Goal: Contribute content: Add original content to the website for others to see

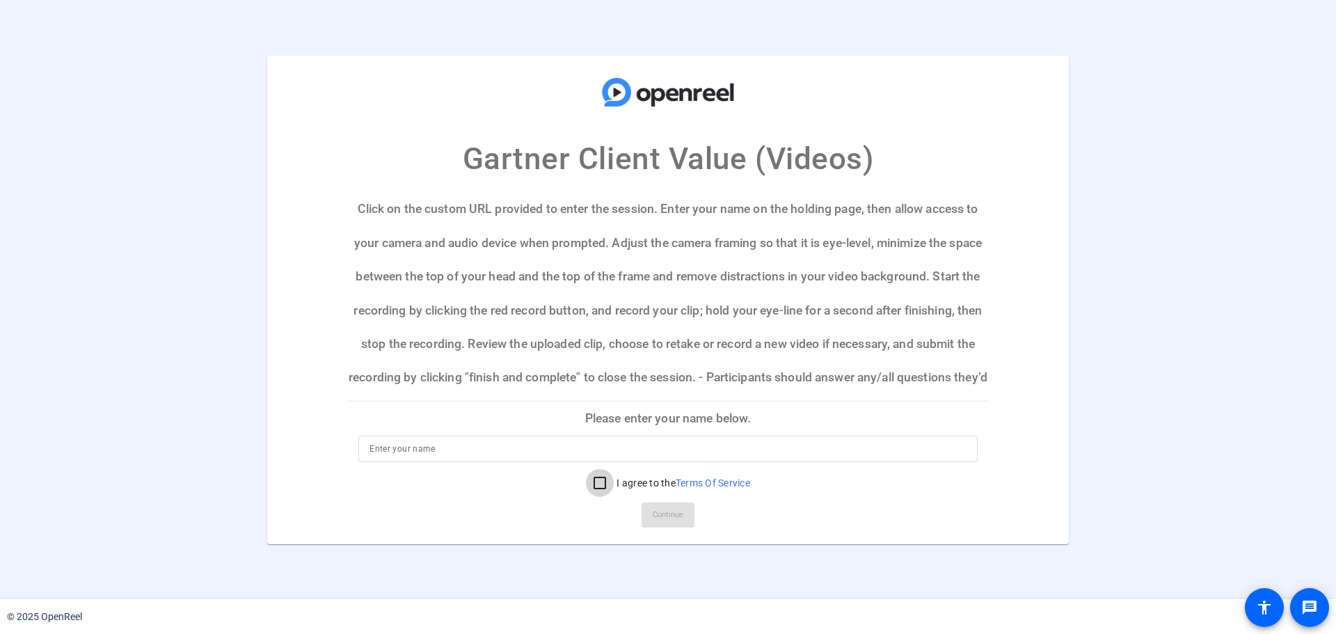
click at [601, 487] on input "I agree to the Terms Of Service" at bounding box center [600, 483] width 28 height 28
checkbox input "true"
click at [437, 457] on div at bounding box center [668, 449] width 597 height 26
type input "[PERSON_NAME]"
click at [675, 508] on span "Continue" at bounding box center [668, 515] width 31 height 21
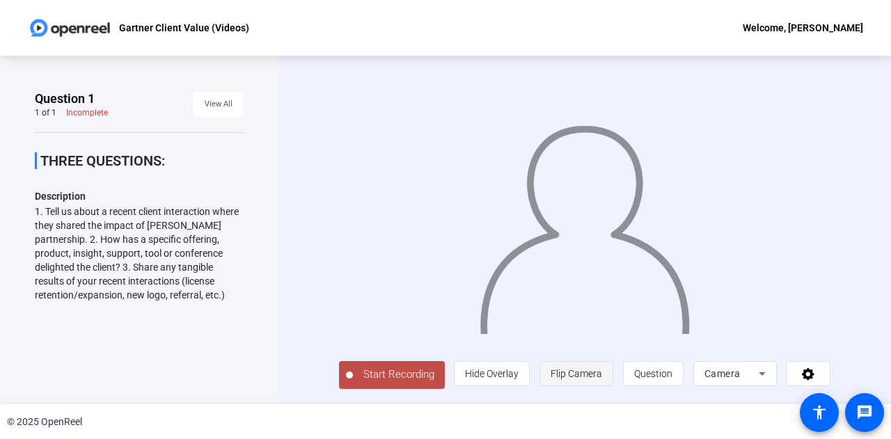
click at [592, 370] on span "Flip Camera" at bounding box center [577, 373] width 52 height 11
click at [766, 371] on icon at bounding box center [762, 373] width 17 height 17
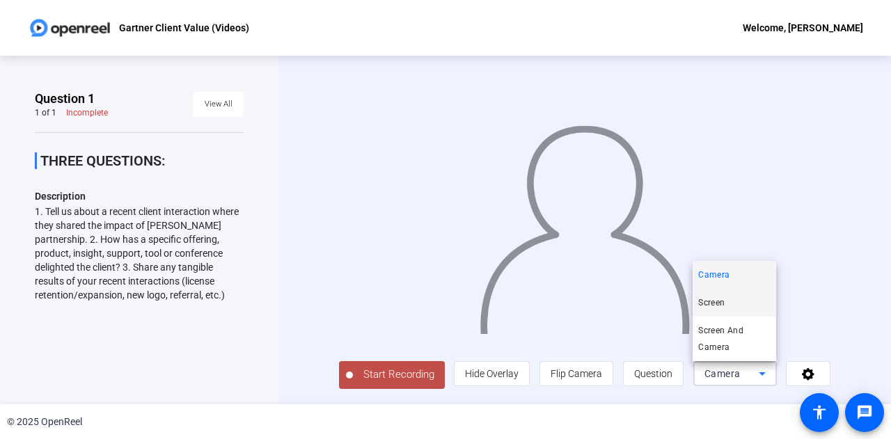
click at [748, 292] on mat-option "Screen" at bounding box center [735, 303] width 84 height 28
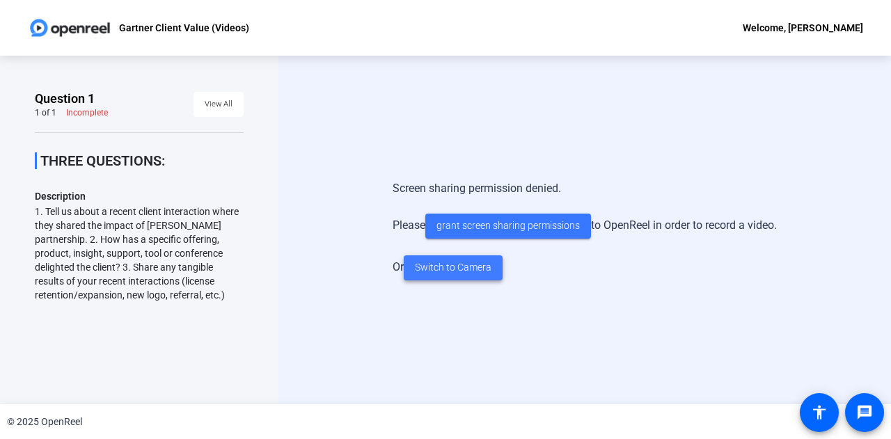
click at [484, 270] on span "Switch to Camera" at bounding box center [453, 267] width 77 height 15
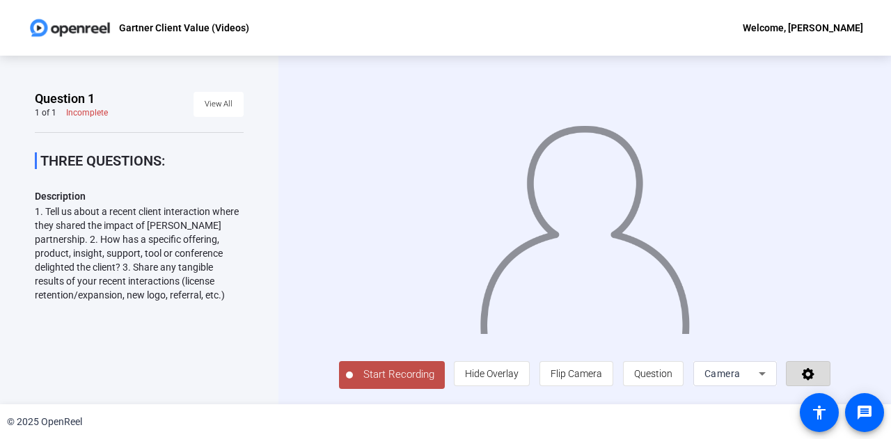
click at [816, 379] on icon at bounding box center [808, 374] width 16 height 14
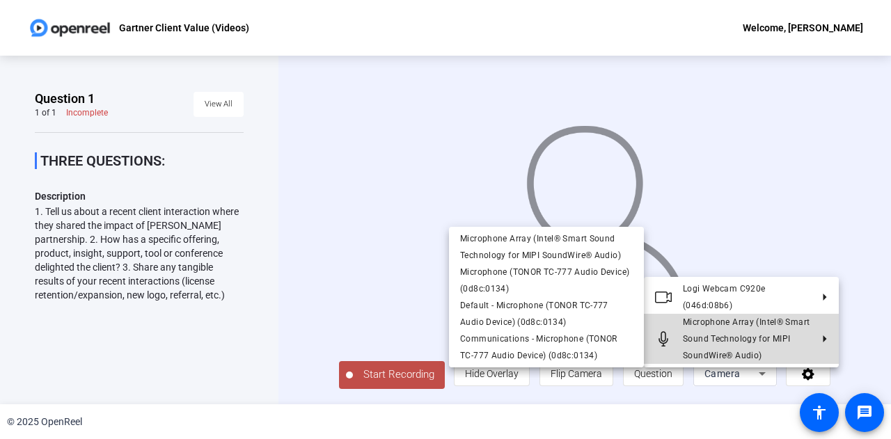
click at [814, 345] on button "Microphone Array (Intel® Smart Sound Technology for MIPI SoundWire® Audio)" at bounding box center [741, 339] width 195 height 50
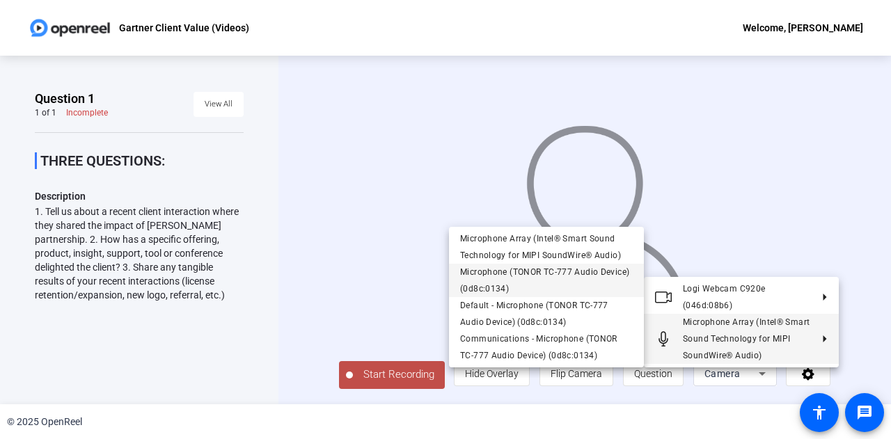
click at [582, 276] on span "Microphone (TONOR TC-777 Audio Device) (0d8c:0134)" at bounding box center [544, 280] width 169 height 26
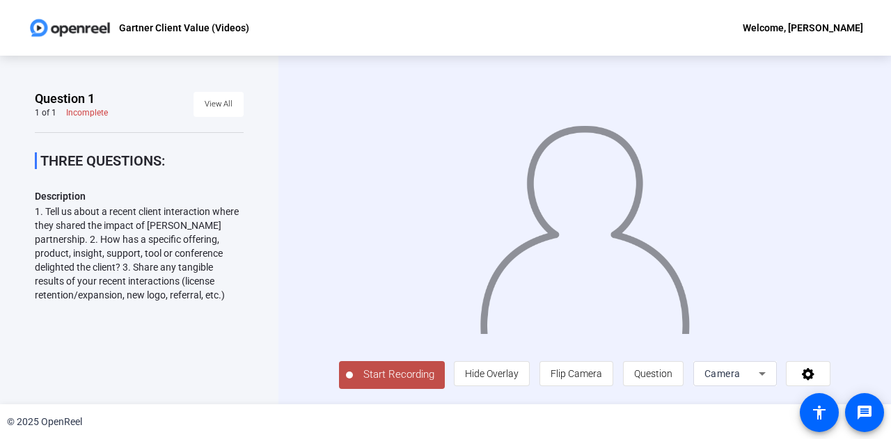
click at [393, 383] on span "Start Recording" at bounding box center [399, 375] width 92 height 16
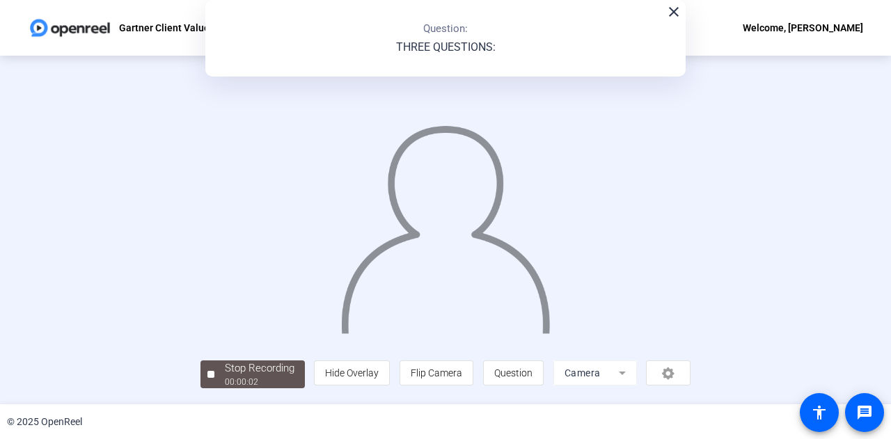
click at [475, 267] on img at bounding box center [446, 223] width 212 height 221
click at [669, 13] on mat-icon "close" at bounding box center [673, 11] width 17 height 17
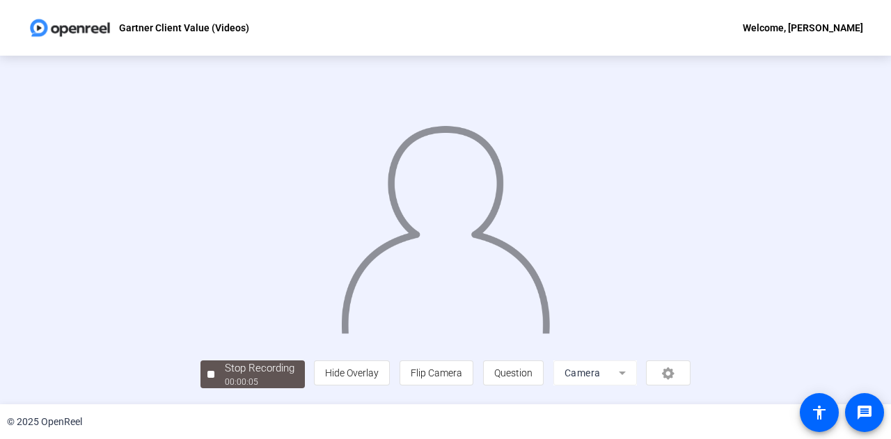
scroll to position [70, 0]
click at [225, 376] on div "Stop Recording" at bounding box center [260, 369] width 70 height 16
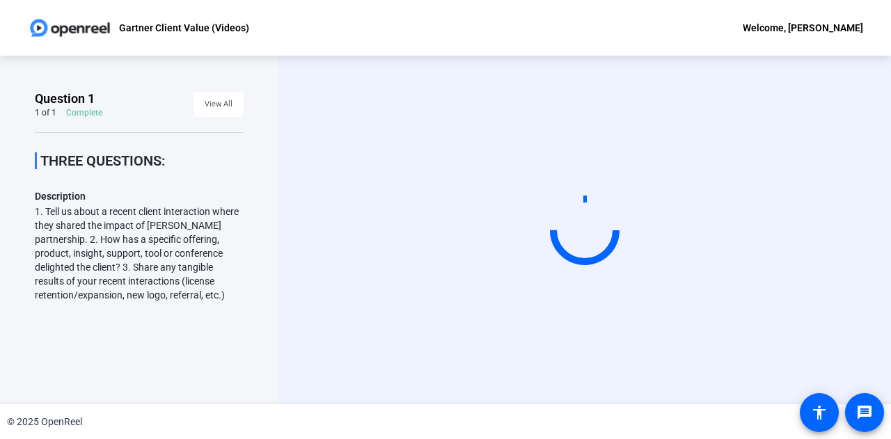
scroll to position [0, 0]
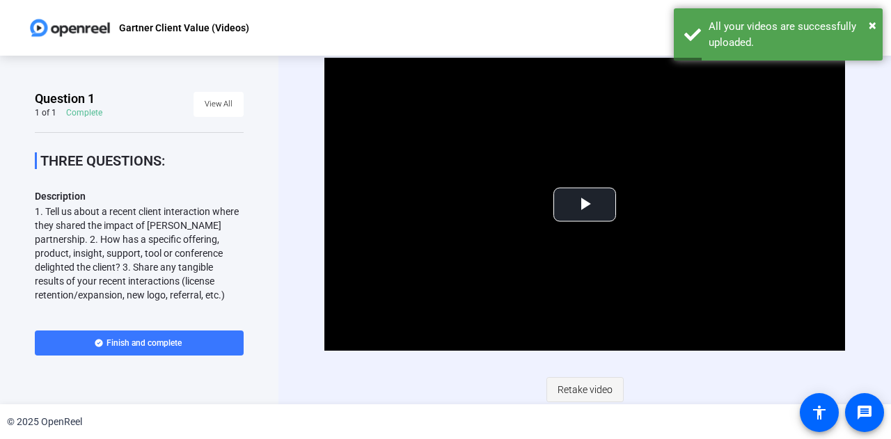
click at [583, 385] on span "Retake video" at bounding box center [584, 390] width 55 height 26
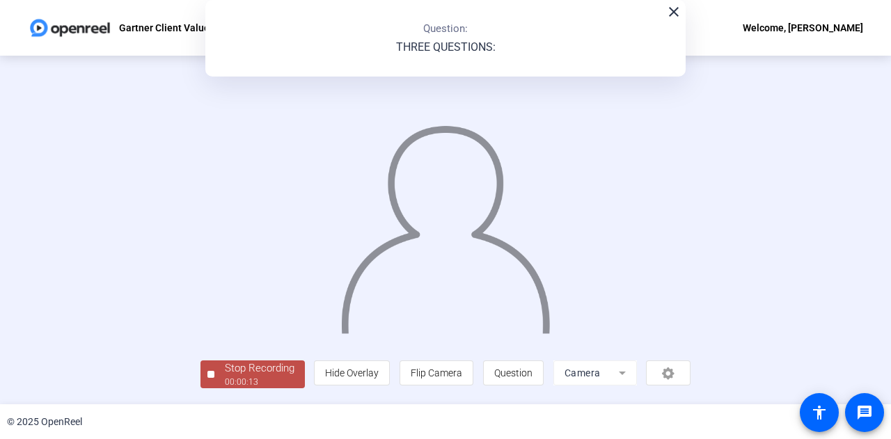
click at [552, 245] on img at bounding box center [446, 223] width 212 height 221
click at [668, 25] on div "close Question: THREE QUESTIONS:" at bounding box center [445, 38] width 480 height 77
click at [225, 377] on div "Stop Recording" at bounding box center [260, 369] width 70 height 16
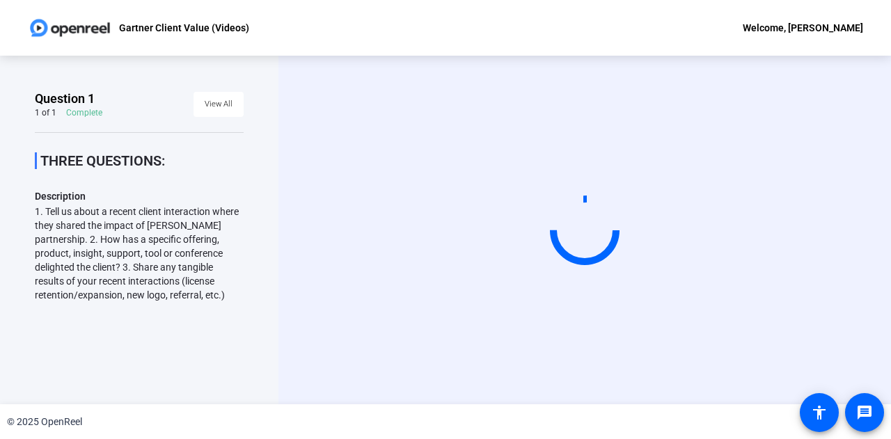
scroll to position [0, 0]
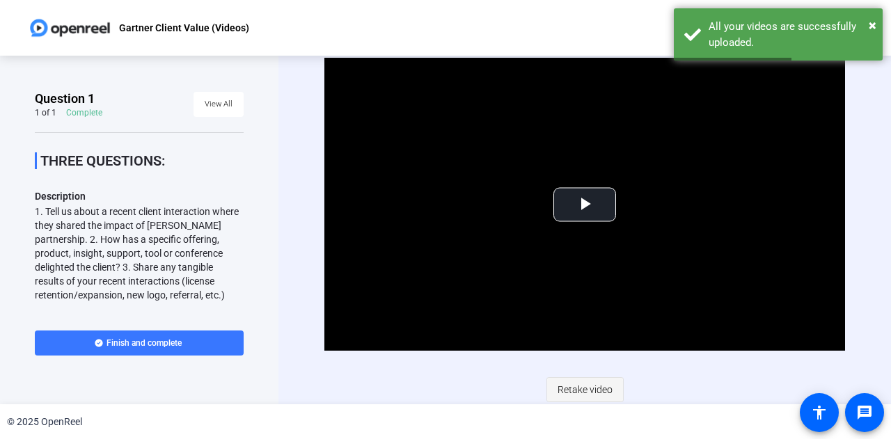
click at [596, 385] on span "Retake video" at bounding box center [584, 390] width 55 height 26
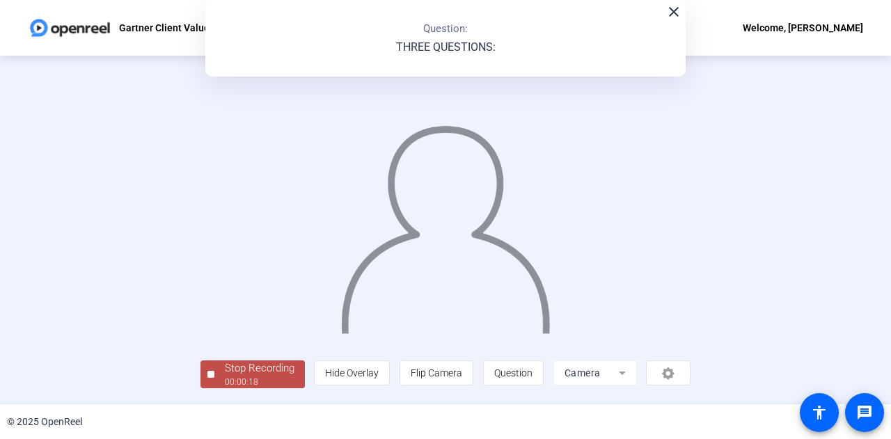
click at [691, 324] on div at bounding box center [445, 210] width 491 height 276
click at [225, 372] on div "Stop Recording" at bounding box center [260, 369] width 70 height 16
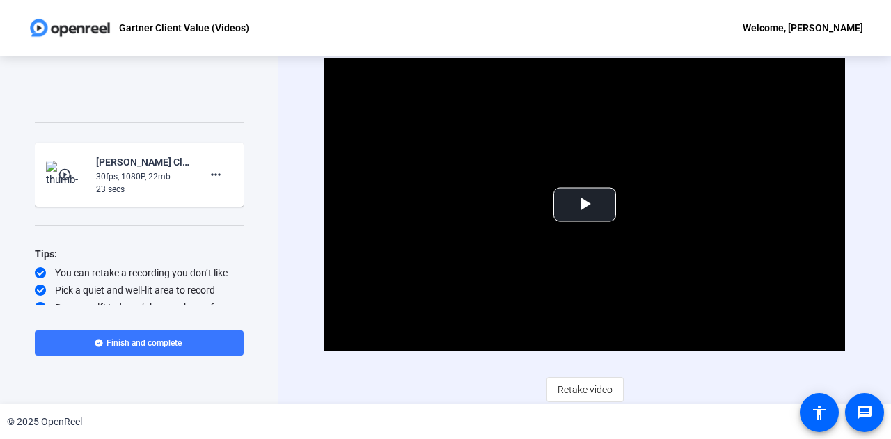
scroll to position [227, 0]
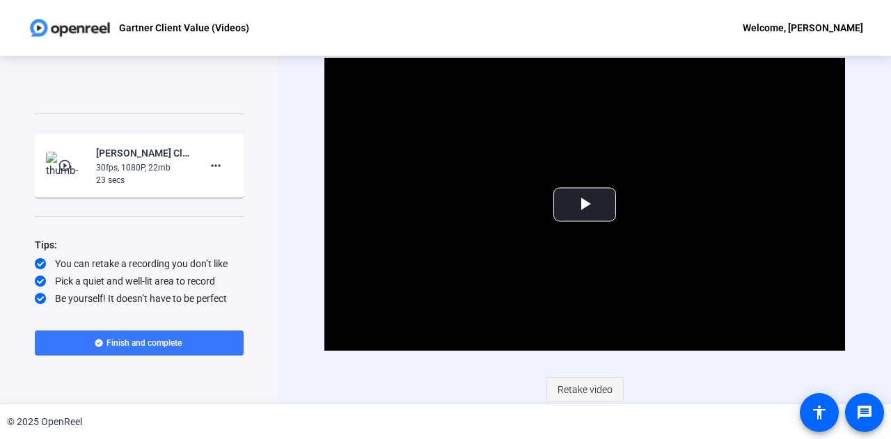
click at [573, 386] on span "Retake video" at bounding box center [584, 390] width 55 height 26
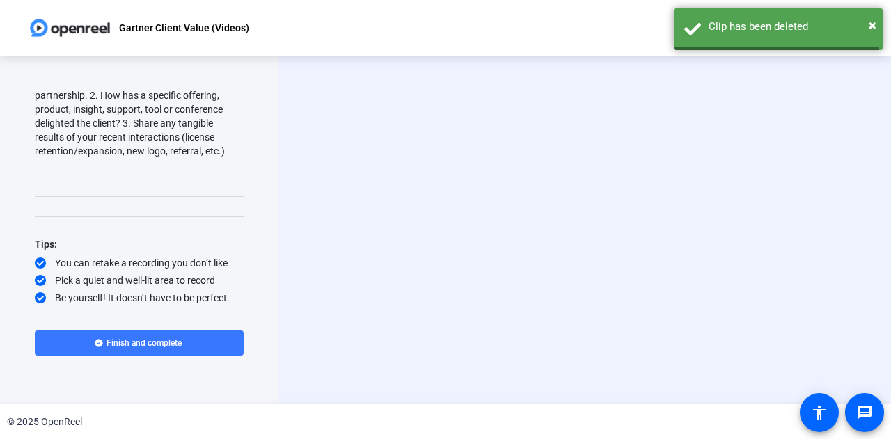
scroll to position [144, 0]
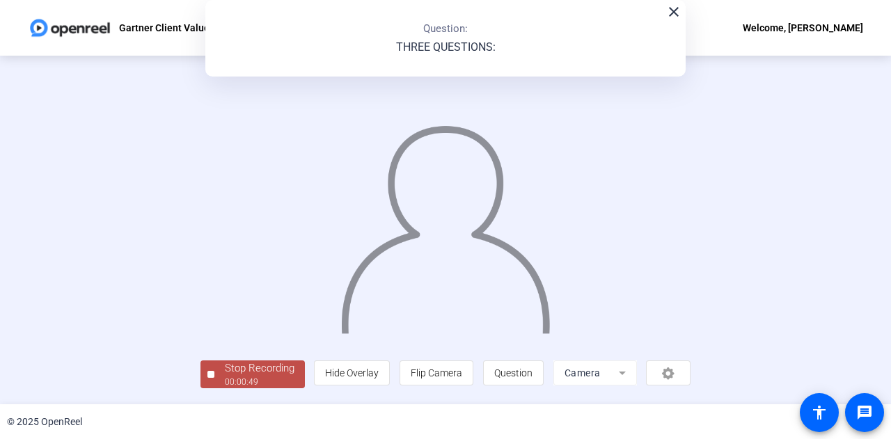
click at [256, 347] on div at bounding box center [445, 210] width 491 height 276
click at [225, 381] on div "00:00:52" at bounding box center [260, 382] width 70 height 13
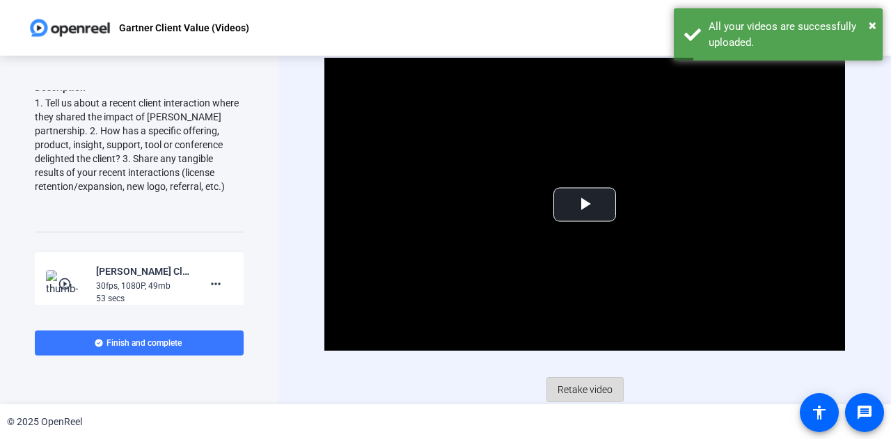
click at [590, 386] on span "Retake video" at bounding box center [584, 390] width 55 height 26
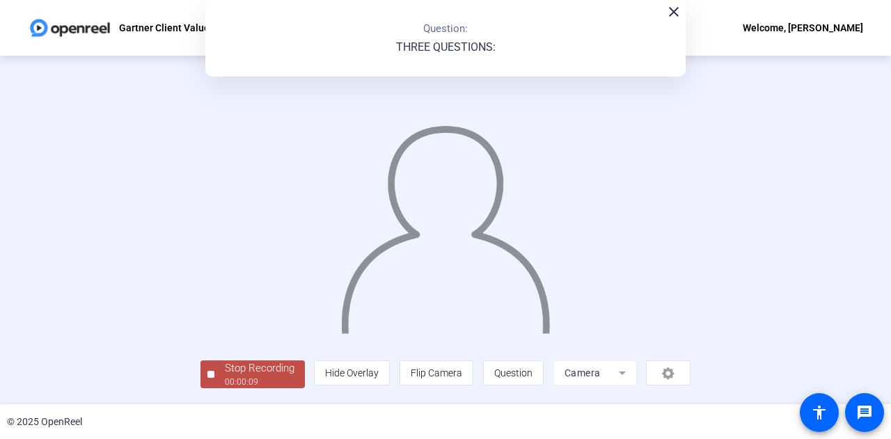
scroll to position [70, 0]
click at [225, 377] on div "Stop Recording" at bounding box center [260, 369] width 70 height 16
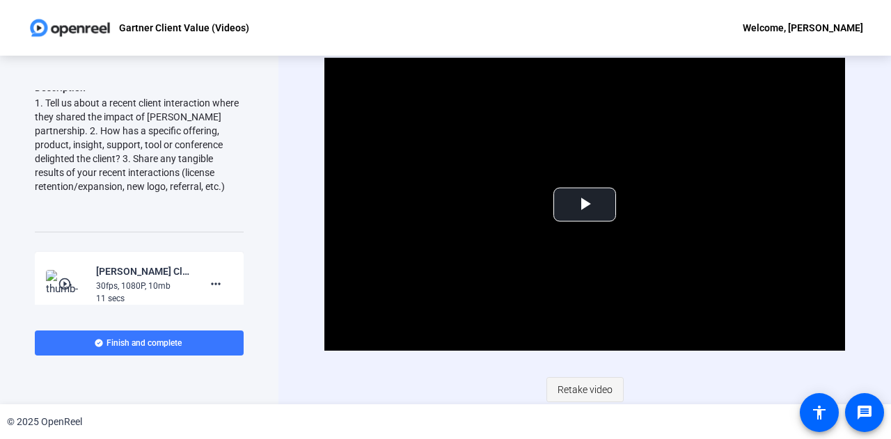
click at [594, 388] on span "Retake video" at bounding box center [584, 390] width 55 height 26
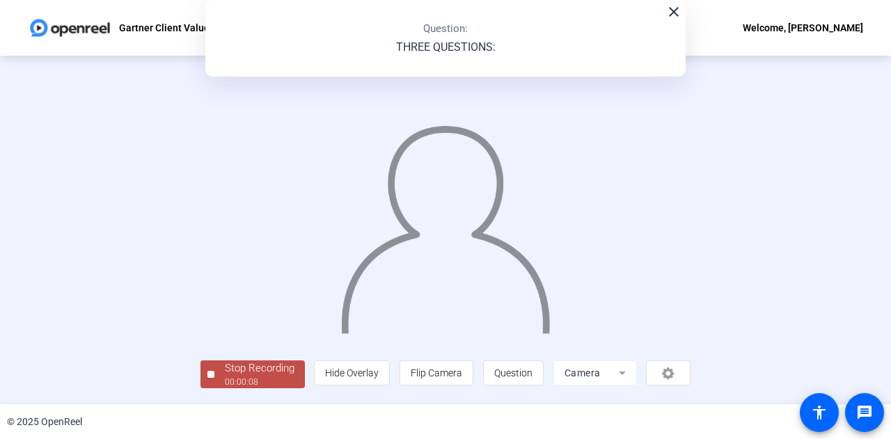
scroll to position [70, 0]
click at [225, 381] on div "00:00:10" at bounding box center [260, 382] width 70 height 13
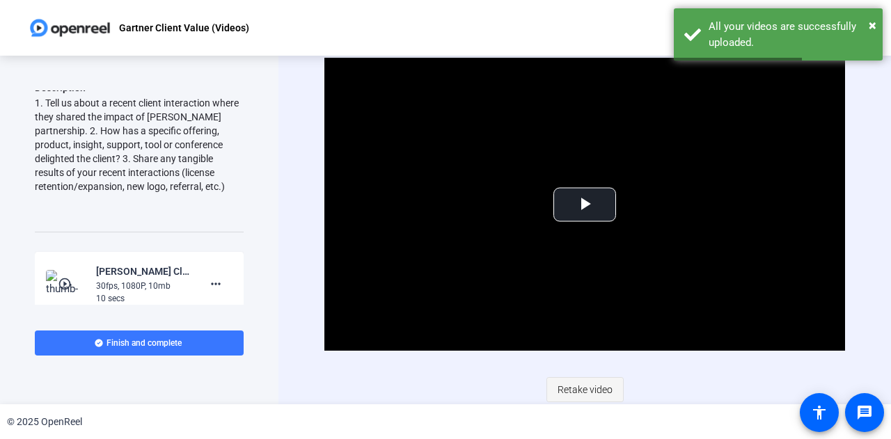
click at [576, 395] on span "Retake video" at bounding box center [584, 390] width 55 height 26
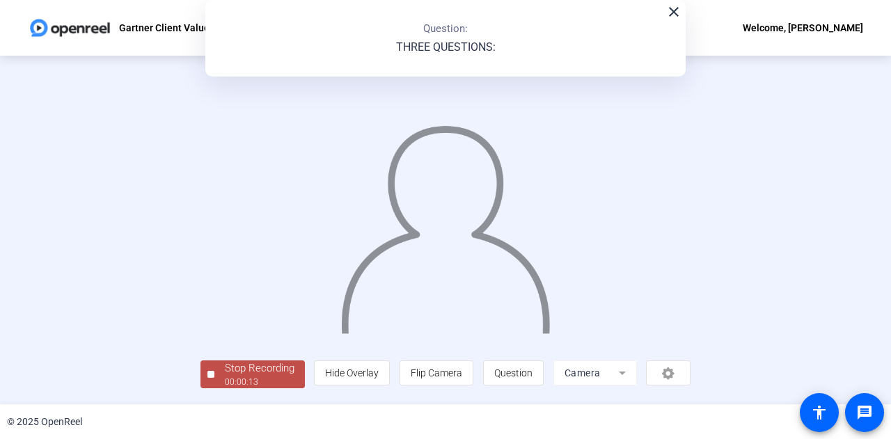
scroll to position [70, 0]
click at [225, 367] on div "Stop Recording" at bounding box center [260, 369] width 70 height 16
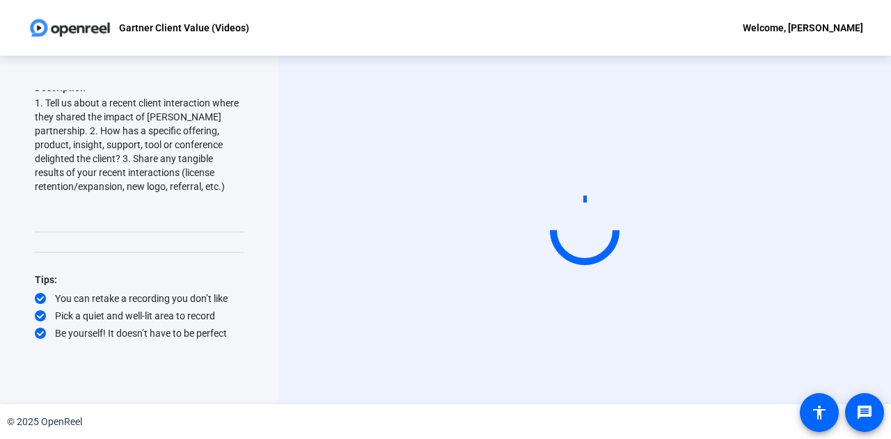
scroll to position [0, 0]
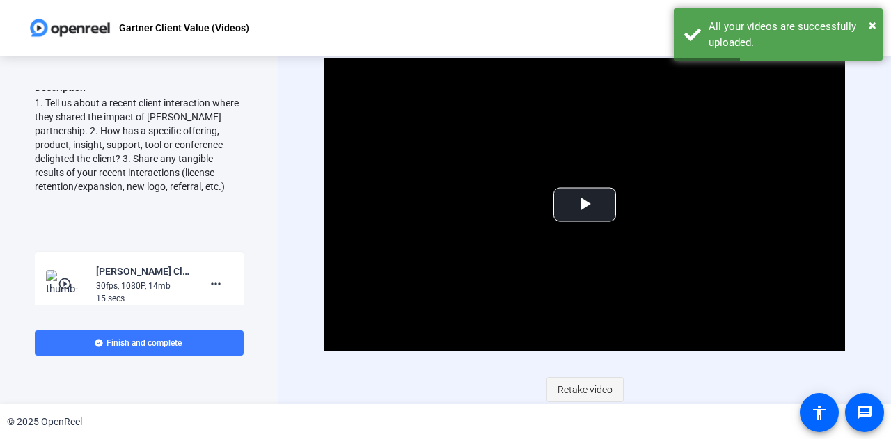
click at [587, 384] on span "Retake video" at bounding box center [584, 390] width 55 height 26
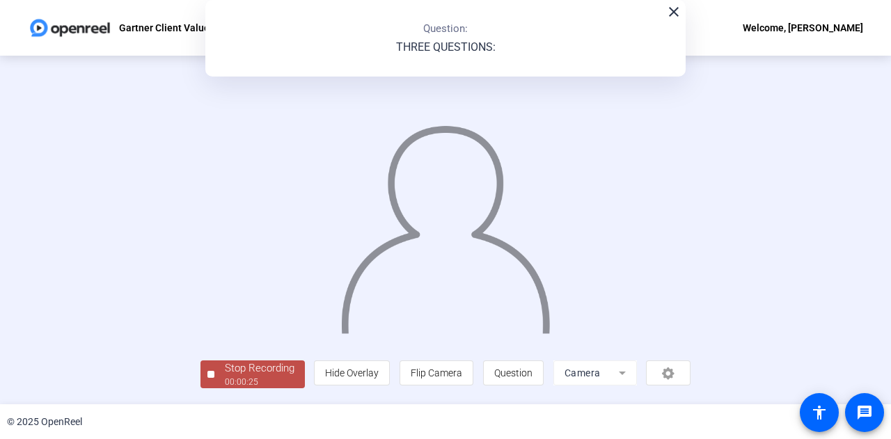
scroll to position [70, 0]
click at [225, 372] on div "Stop Recording" at bounding box center [260, 369] width 70 height 16
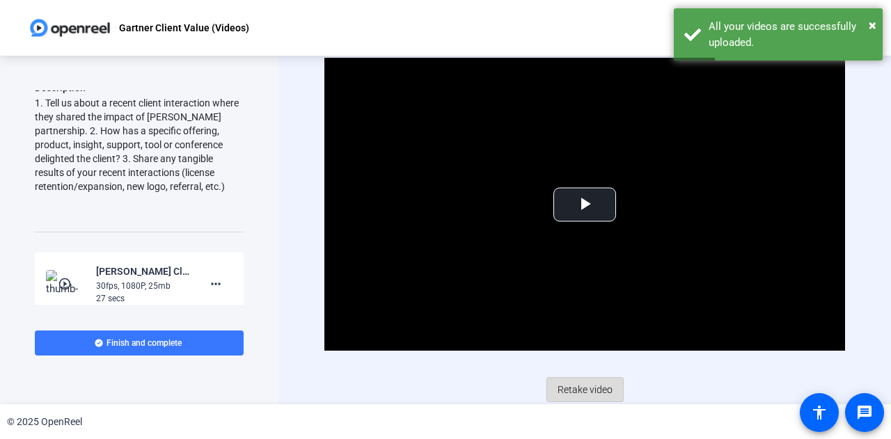
click at [598, 388] on span "Retake video" at bounding box center [584, 390] width 55 height 26
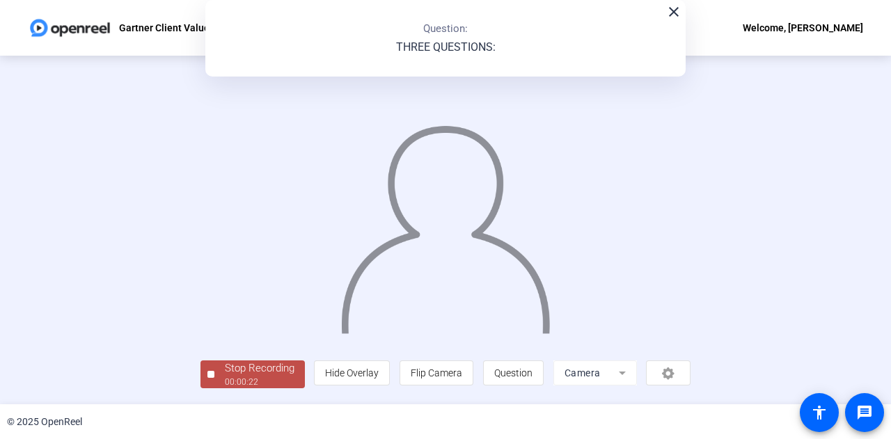
scroll to position [70, 0]
click at [225, 374] on div "Stop Recording" at bounding box center [260, 369] width 70 height 16
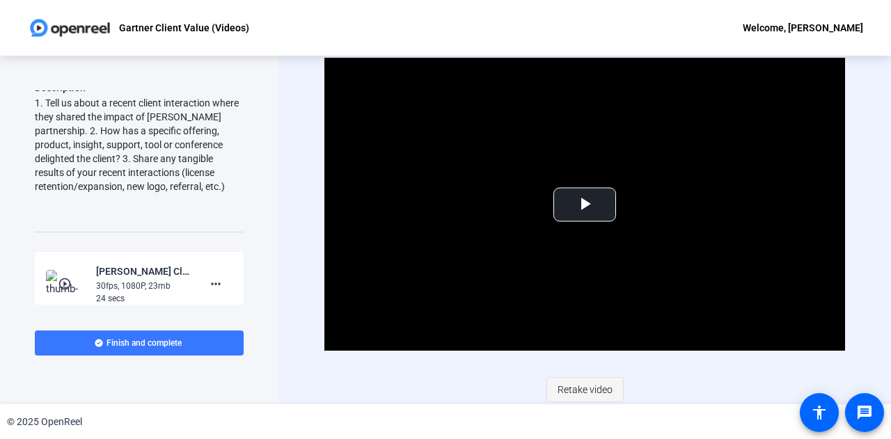
click at [580, 386] on span "Retake video" at bounding box center [584, 390] width 55 height 26
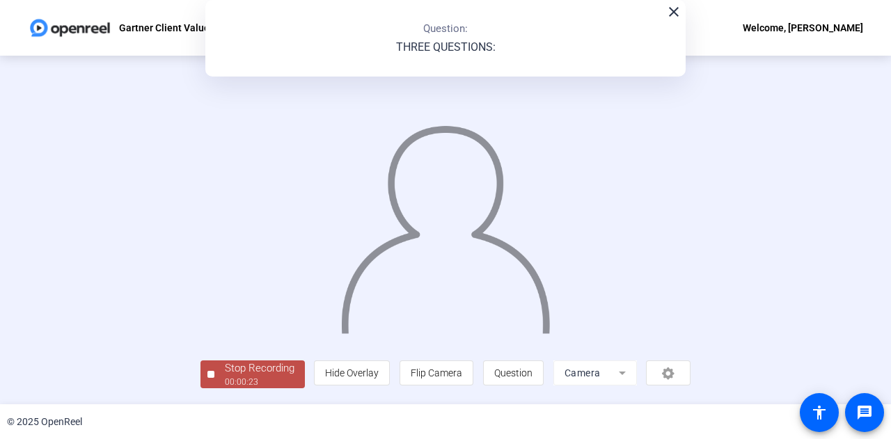
scroll to position [70, 0]
click at [225, 377] on div "Stop Recording" at bounding box center [260, 369] width 70 height 16
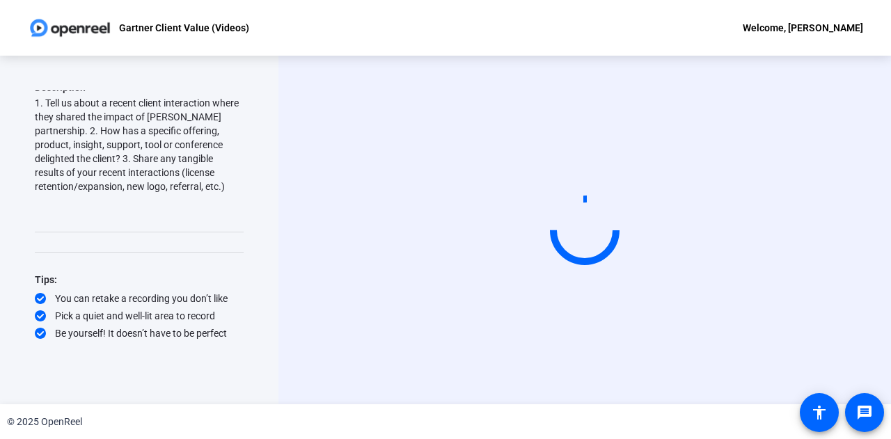
scroll to position [0, 0]
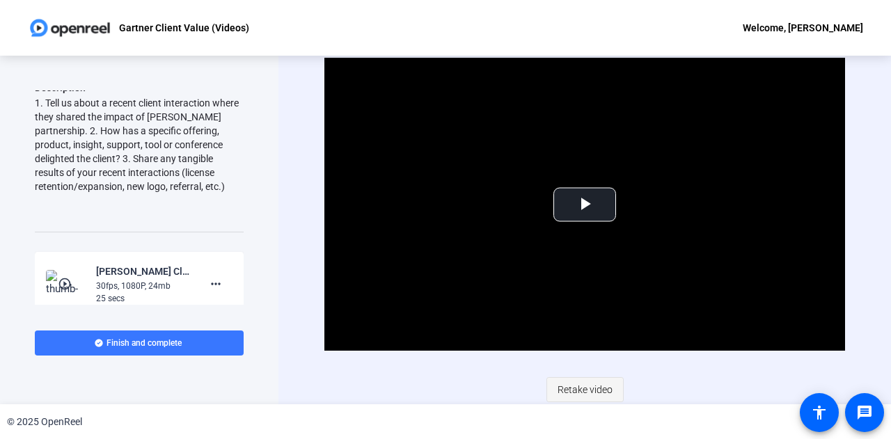
click at [595, 385] on span "Retake video" at bounding box center [584, 390] width 55 height 26
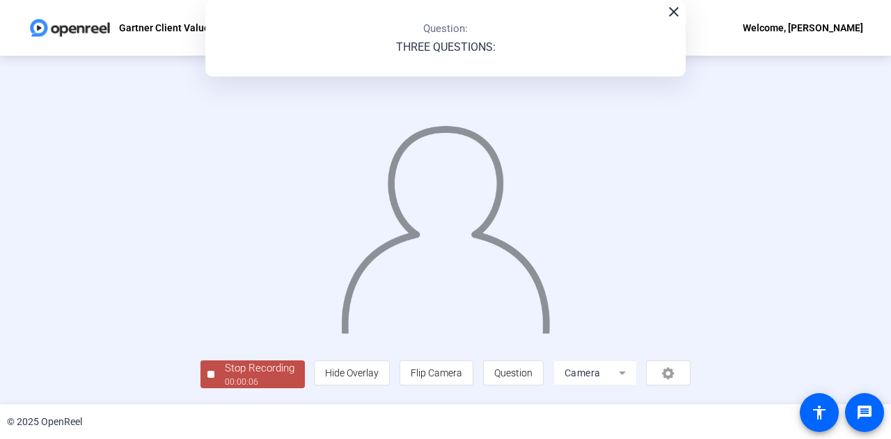
scroll to position [70, 0]
click at [225, 381] on div "00:00:07" at bounding box center [260, 382] width 70 height 13
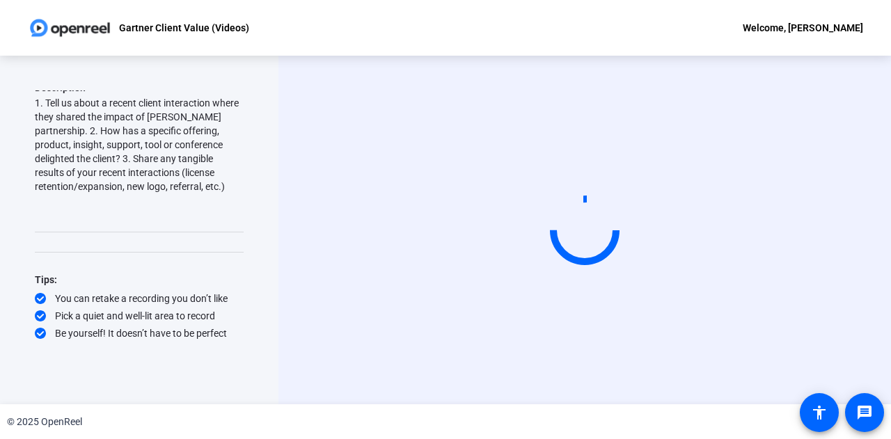
scroll to position [0, 0]
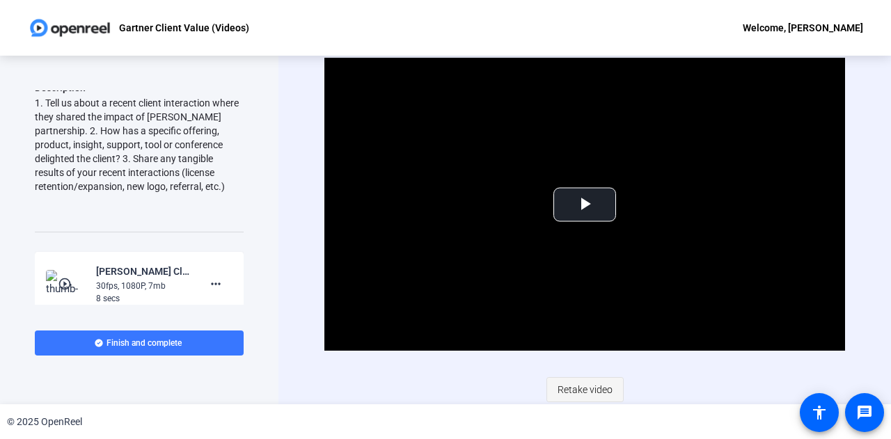
click at [591, 386] on span "Retake video" at bounding box center [584, 390] width 55 height 26
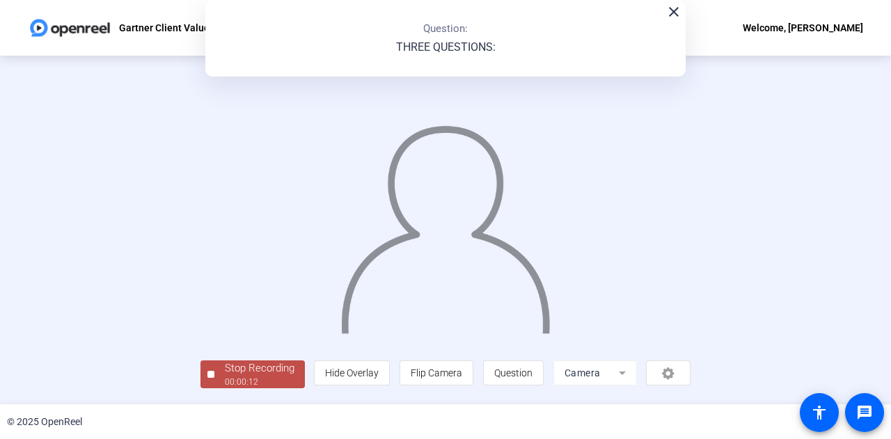
scroll to position [70, 0]
click at [225, 388] on div "00:00:13" at bounding box center [260, 382] width 70 height 13
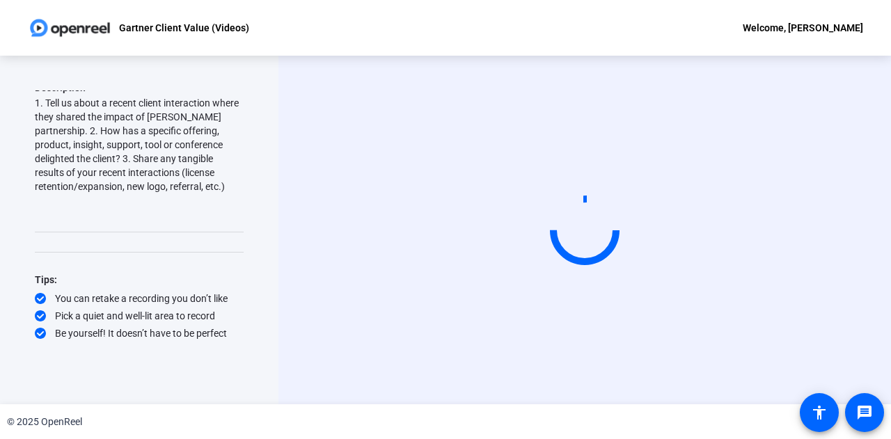
scroll to position [0, 0]
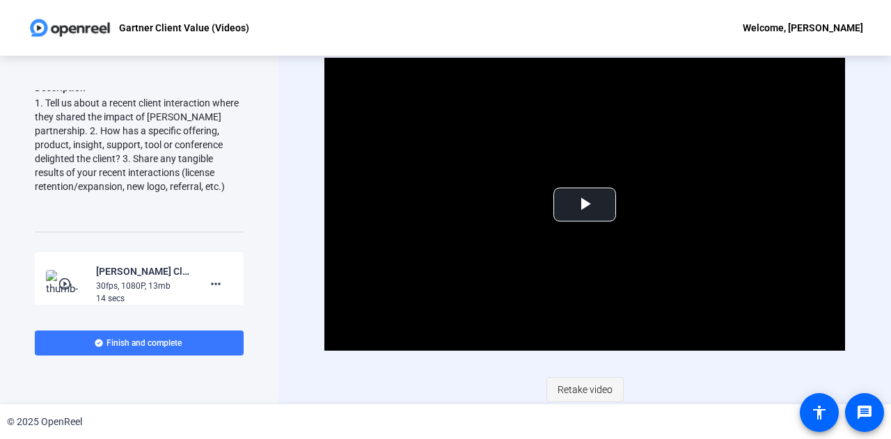
click at [589, 389] on span "Retake video" at bounding box center [584, 390] width 55 height 26
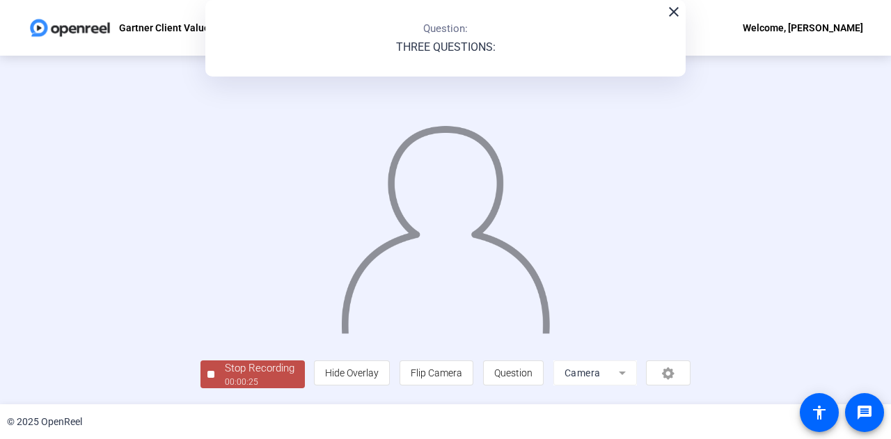
scroll to position [70, 0]
click at [225, 381] on div "00:00:26" at bounding box center [260, 382] width 70 height 13
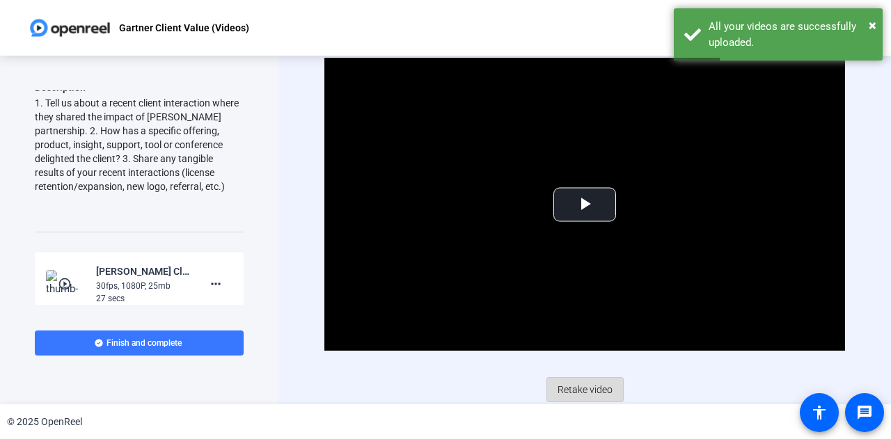
click at [587, 386] on span "Retake video" at bounding box center [584, 390] width 55 height 26
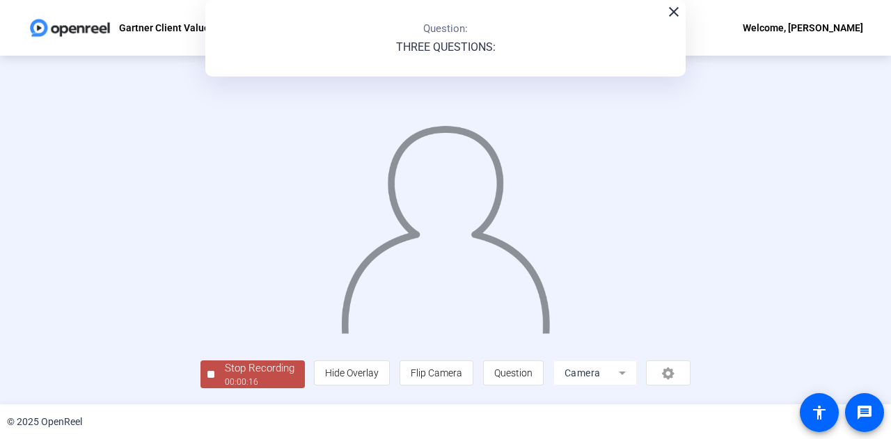
scroll to position [70, 0]
click at [225, 374] on div "Stop Recording" at bounding box center [260, 369] width 70 height 16
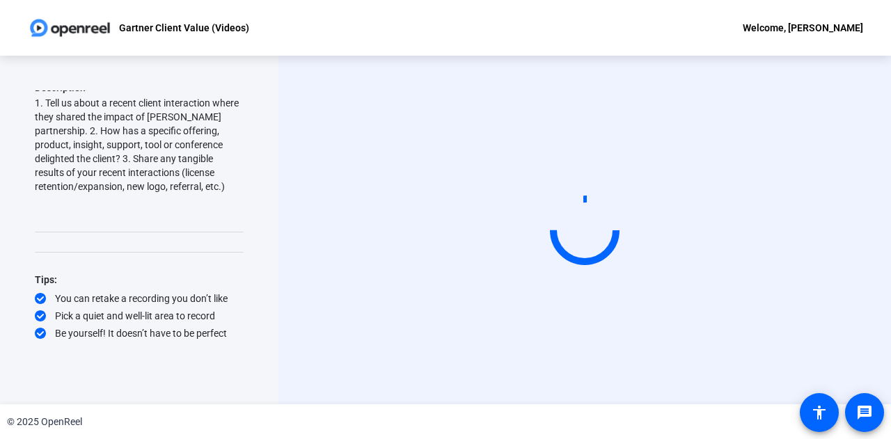
scroll to position [0, 0]
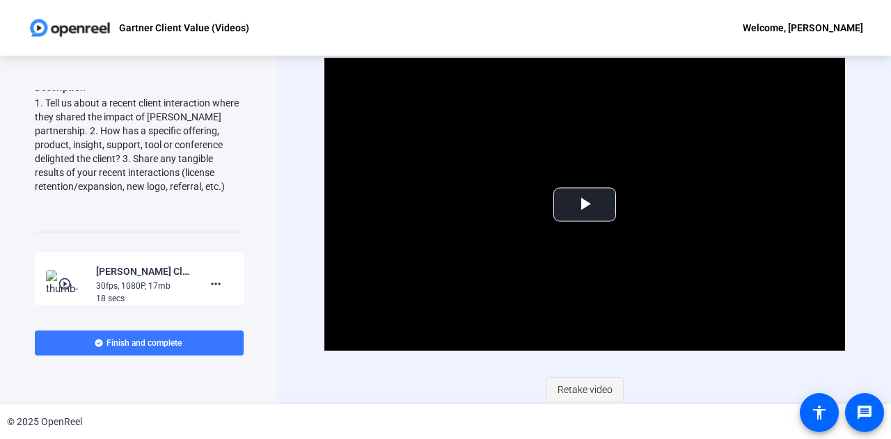
click at [599, 388] on span "Retake video" at bounding box center [584, 390] width 55 height 26
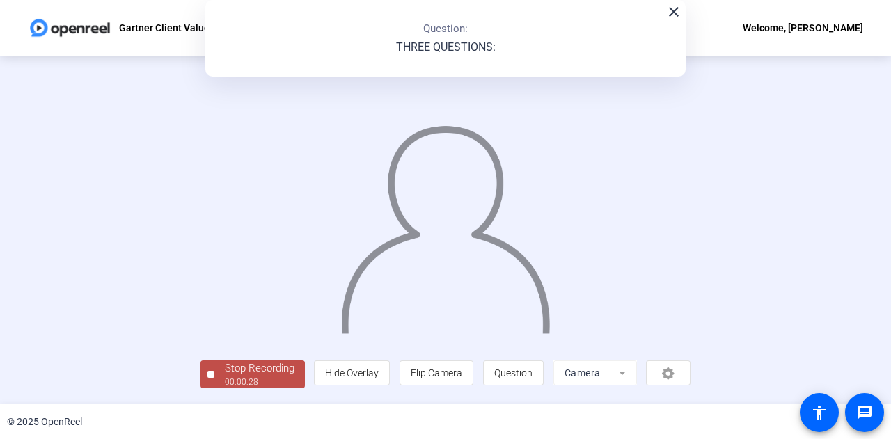
scroll to position [70, 0]
click at [225, 387] on div "00:00:29" at bounding box center [260, 382] width 70 height 13
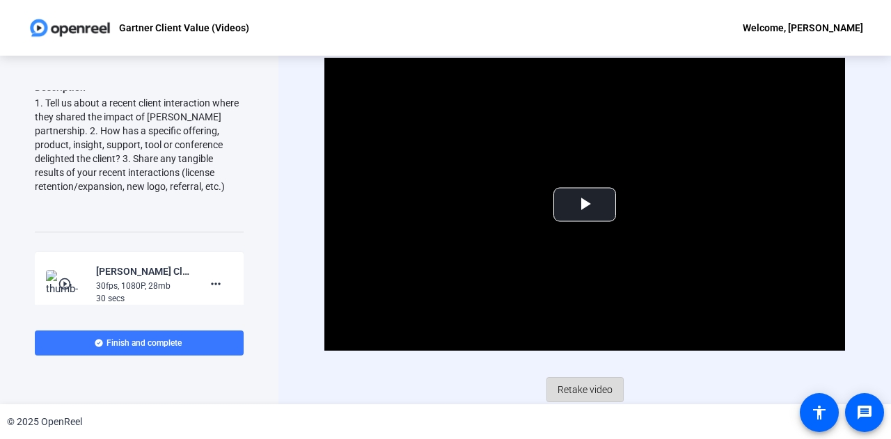
click at [598, 383] on span "Retake video" at bounding box center [584, 390] width 55 height 26
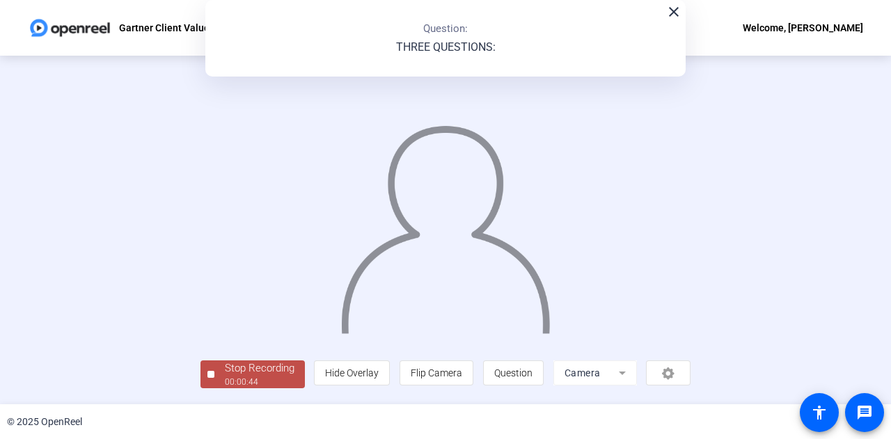
scroll to position [70, 0]
click at [225, 383] on div "00:00:46" at bounding box center [260, 382] width 70 height 13
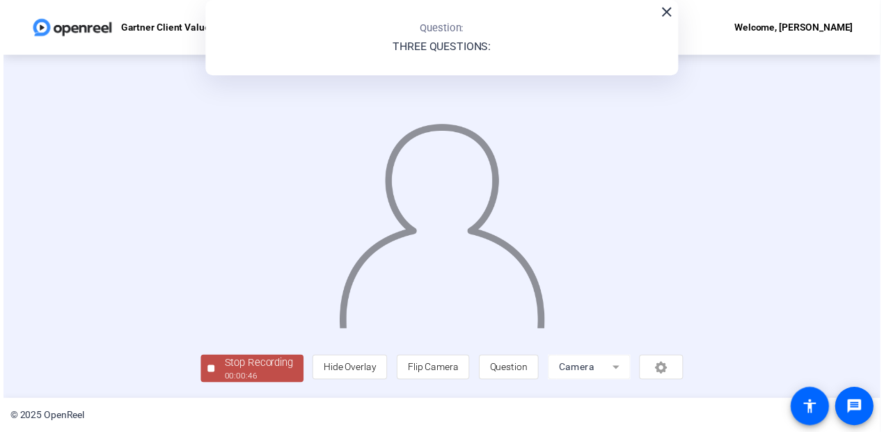
scroll to position [0, 0]
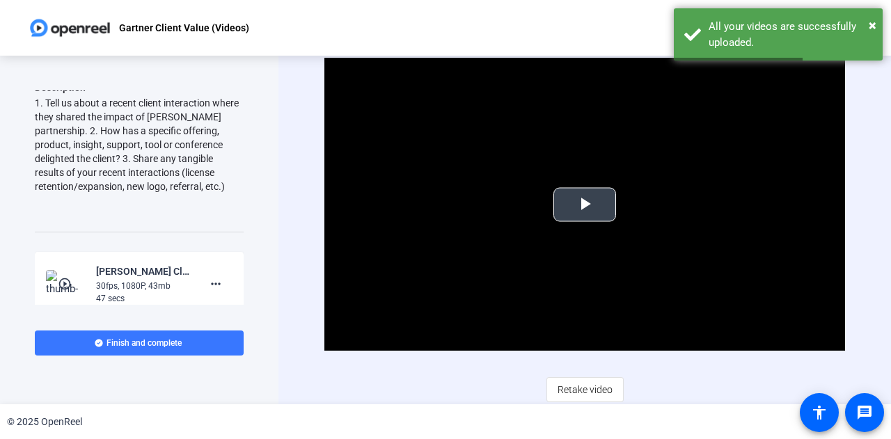
click at [585, 205] on span "Video Player" at bounding box center [585, 205] width 0 height 0
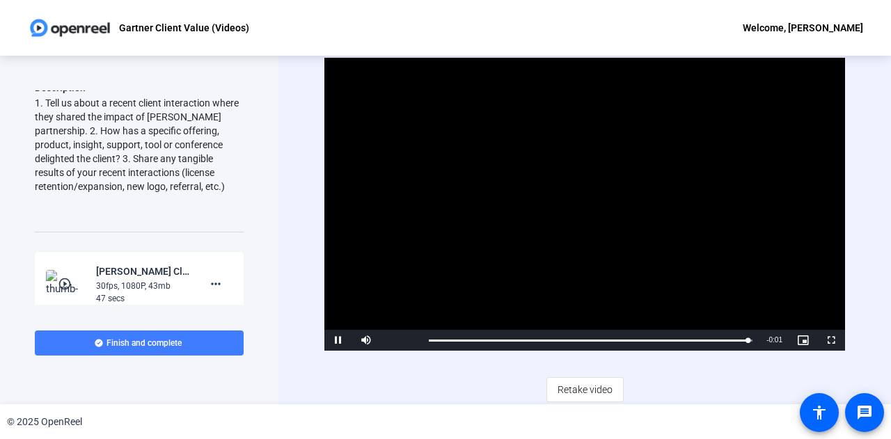
click at [179, 356] on span at bounding box center [139, 342] width 209 height 33
